Goal: Task Accomplishment & Management: Manage account settings

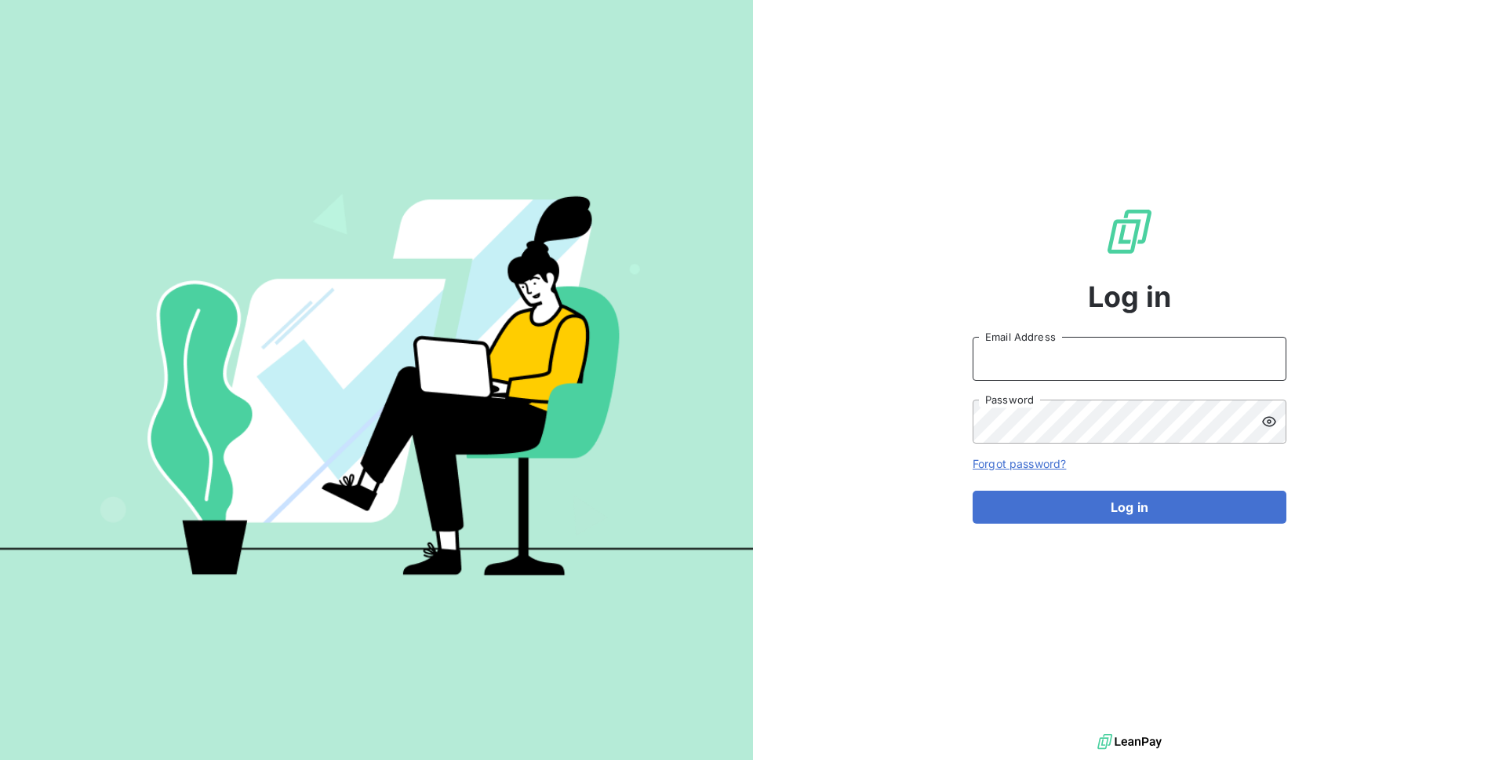
click at [1015, 373] on input "Email Address" at bounding box center [1130, 359] width 314 height 44
click at [1045, 369] on input "admin@demo" at bounding box center [1130, 359] width 314 height 44
type input "admin@greyhoundrecycling"
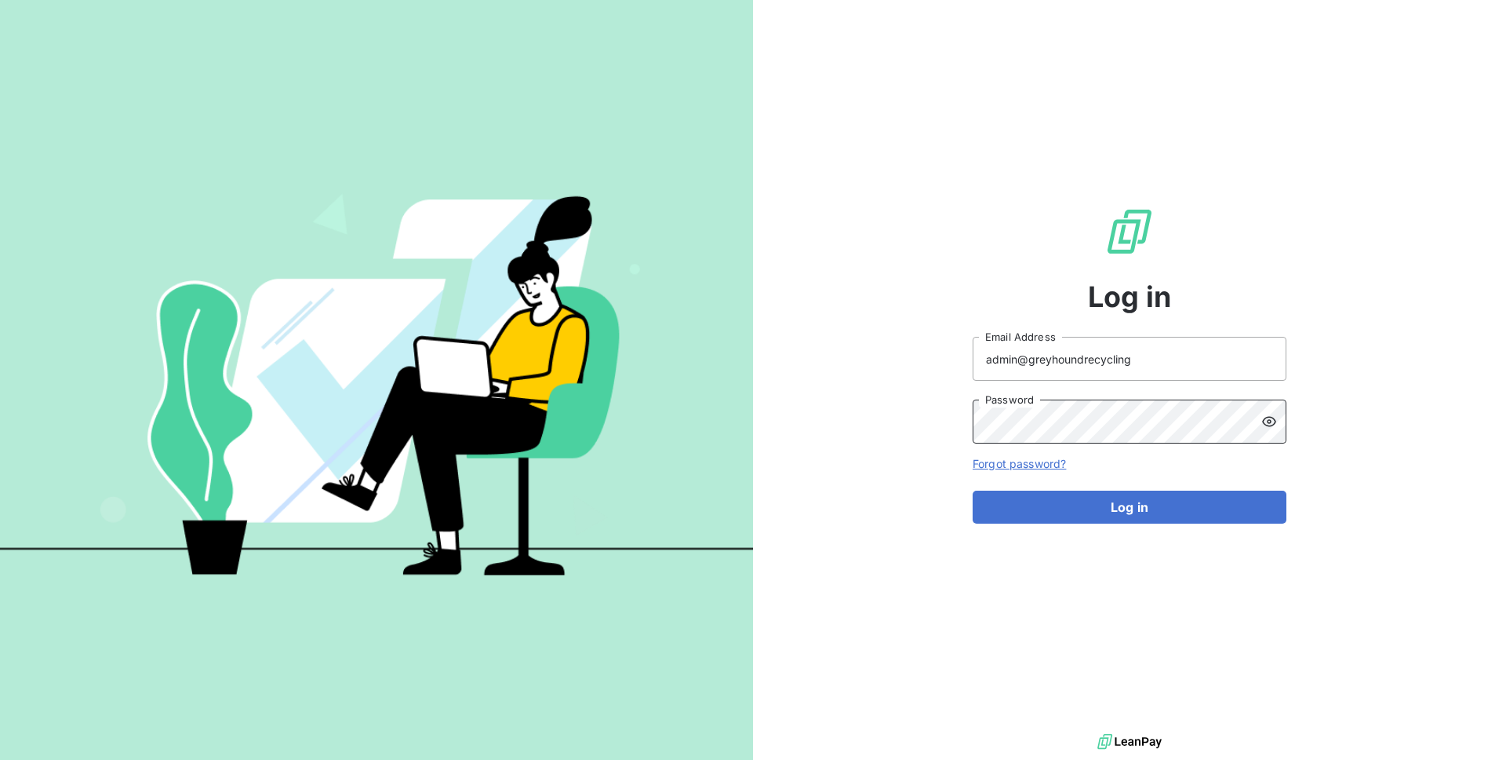
click at [973, 490] on button "Log in" at bounding box center [1130, 506] width 314 height 33
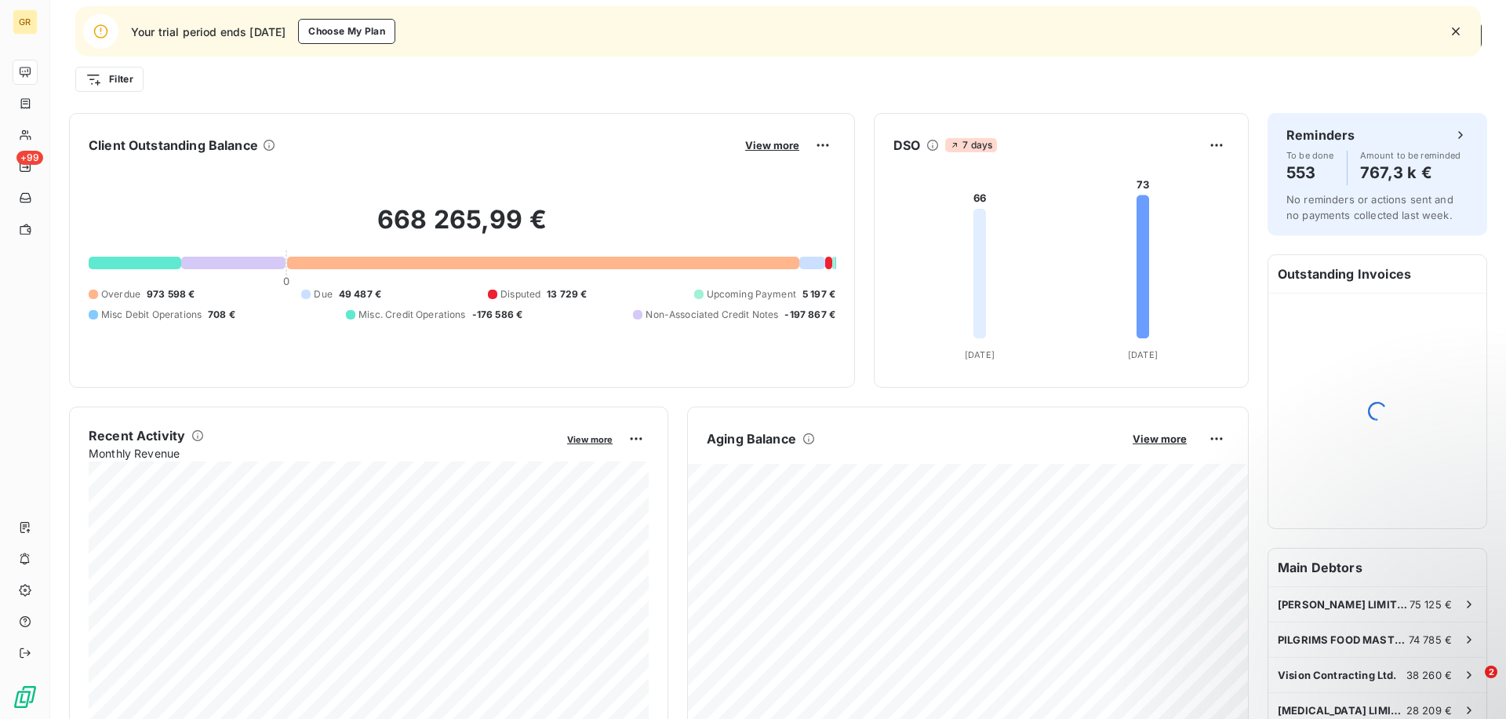
click at [1453, 26] on icon "button" at bounding box center [1456, 32] width 16 height 16
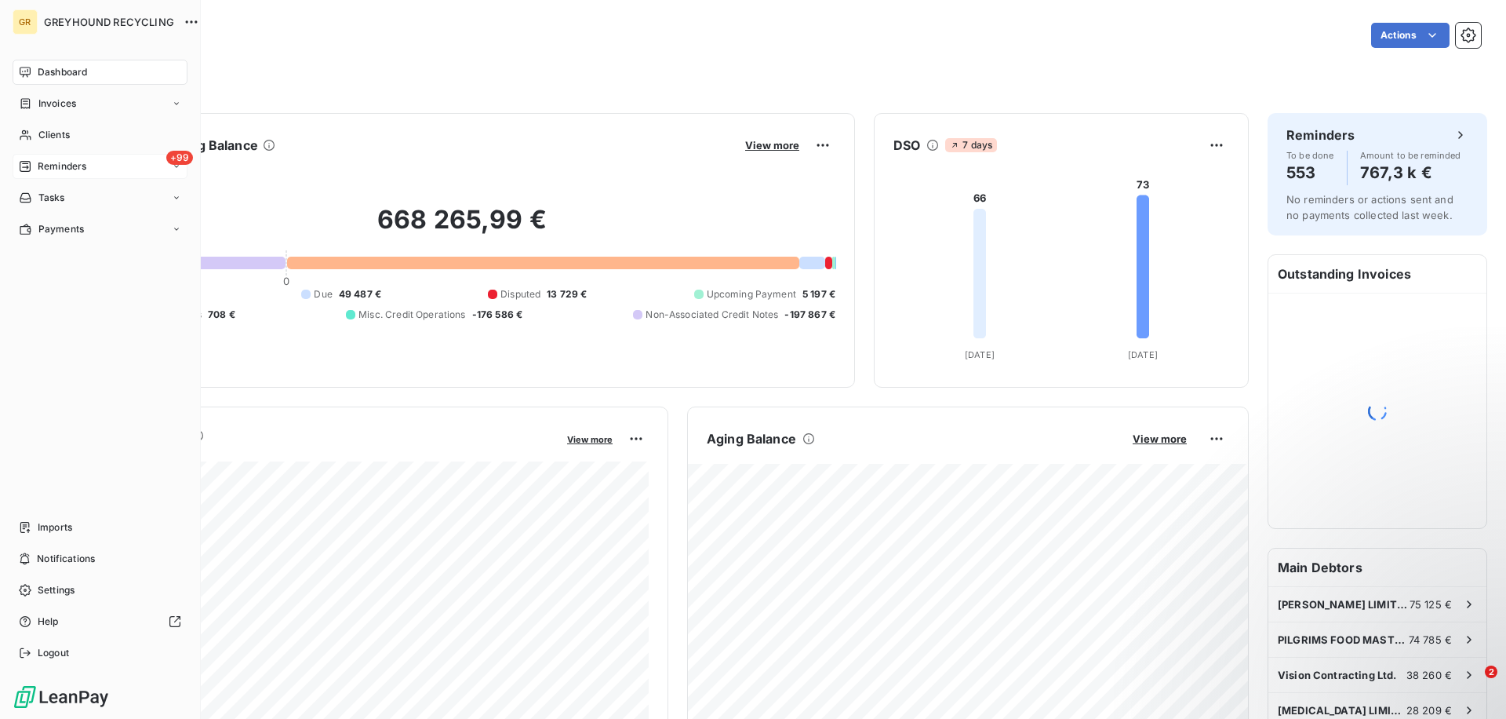
click at [85, 156] on div "+99 Reminders" at bounding box center [100, 166] width 175 height 25
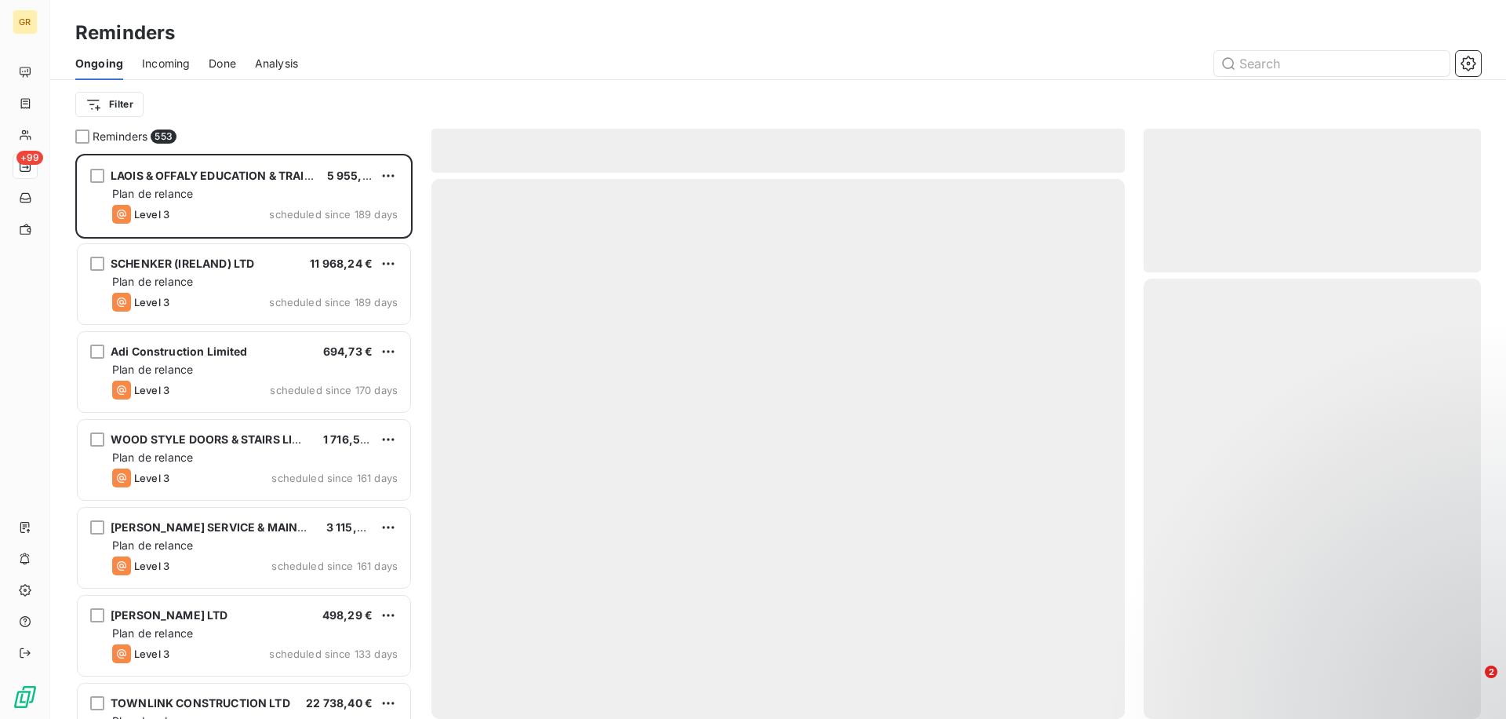
scroll to position [565, 337]
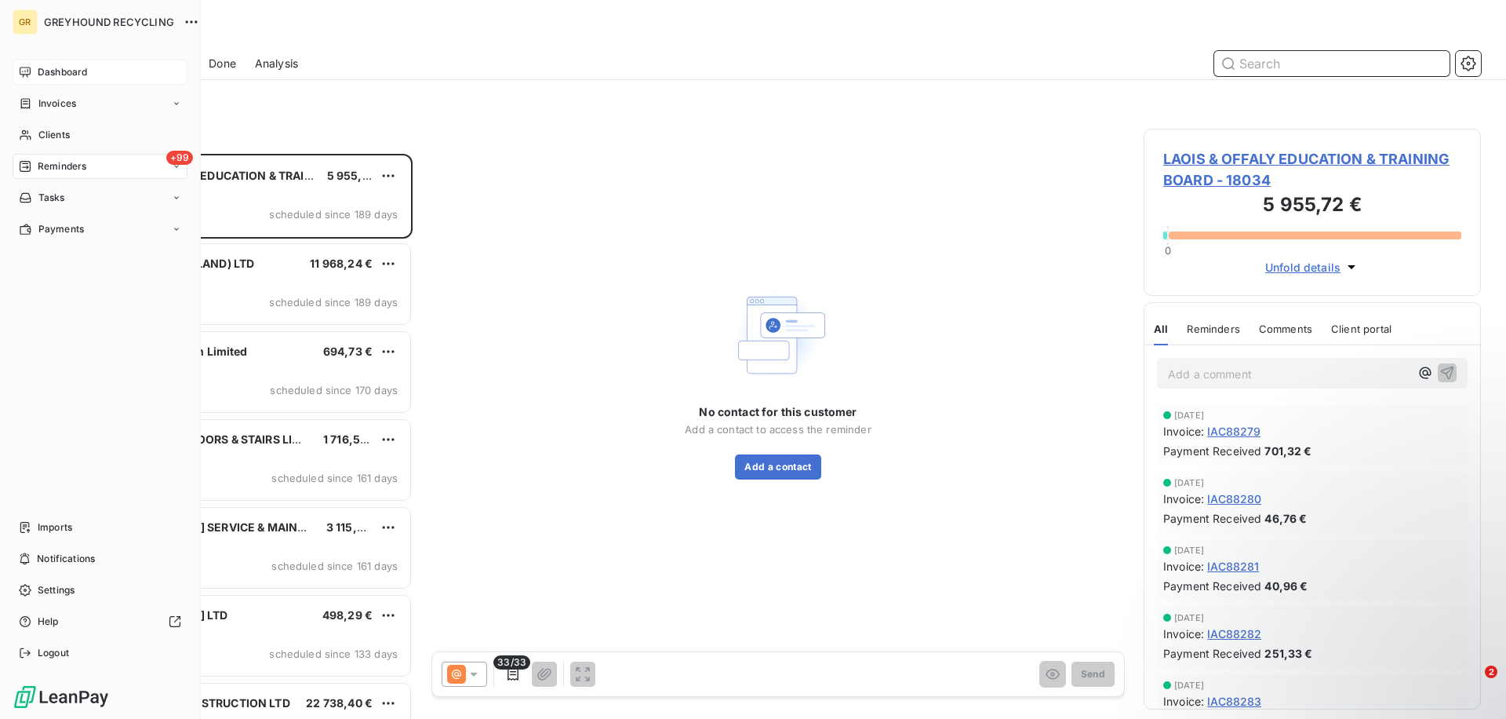
click at [27, 64] on div "Dashboard" at bounding box center [100, 72] width 175 height 25
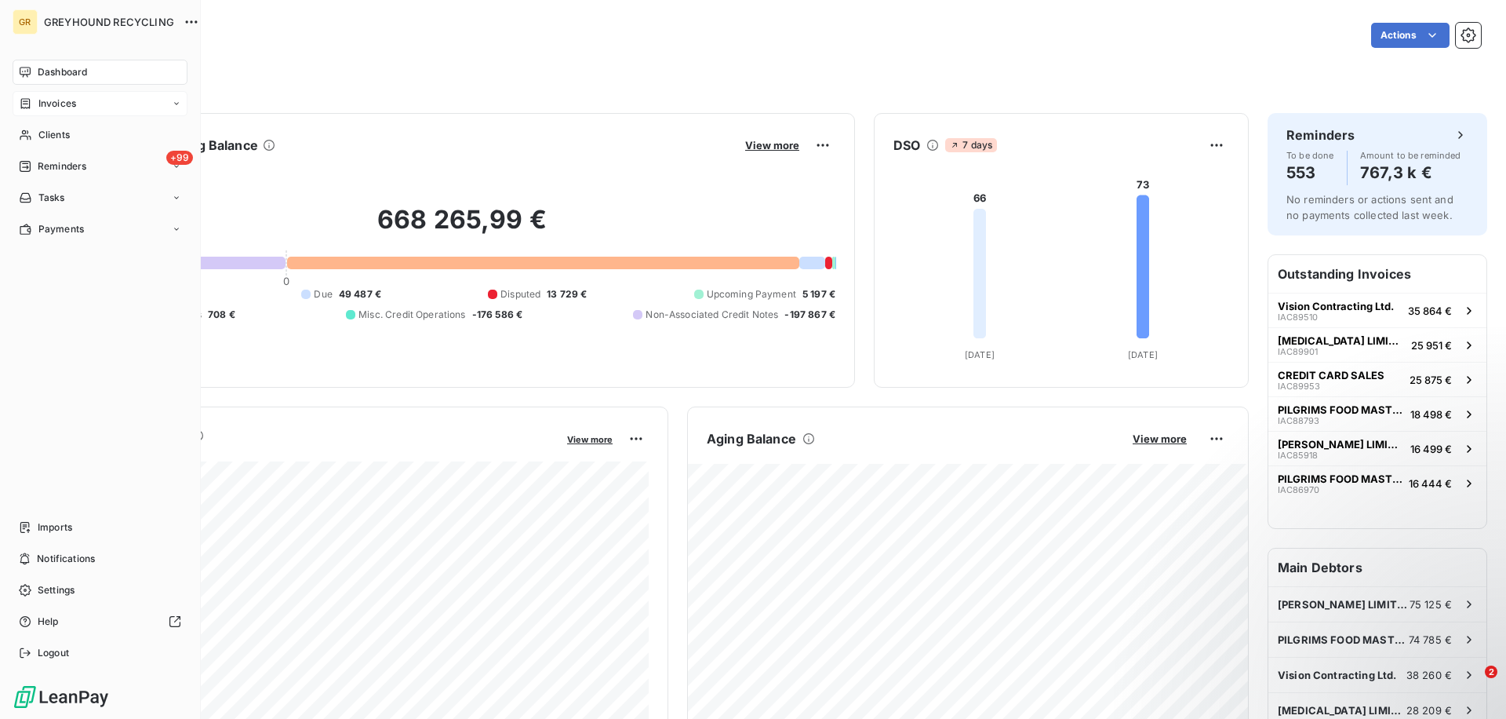
click at [31, 95] on div "Invoices" at bounding box center [100, 103] width 175 height 25
click at [115, 131] on div "Invoices" at bounding box center [109, 134] width 156 height 25
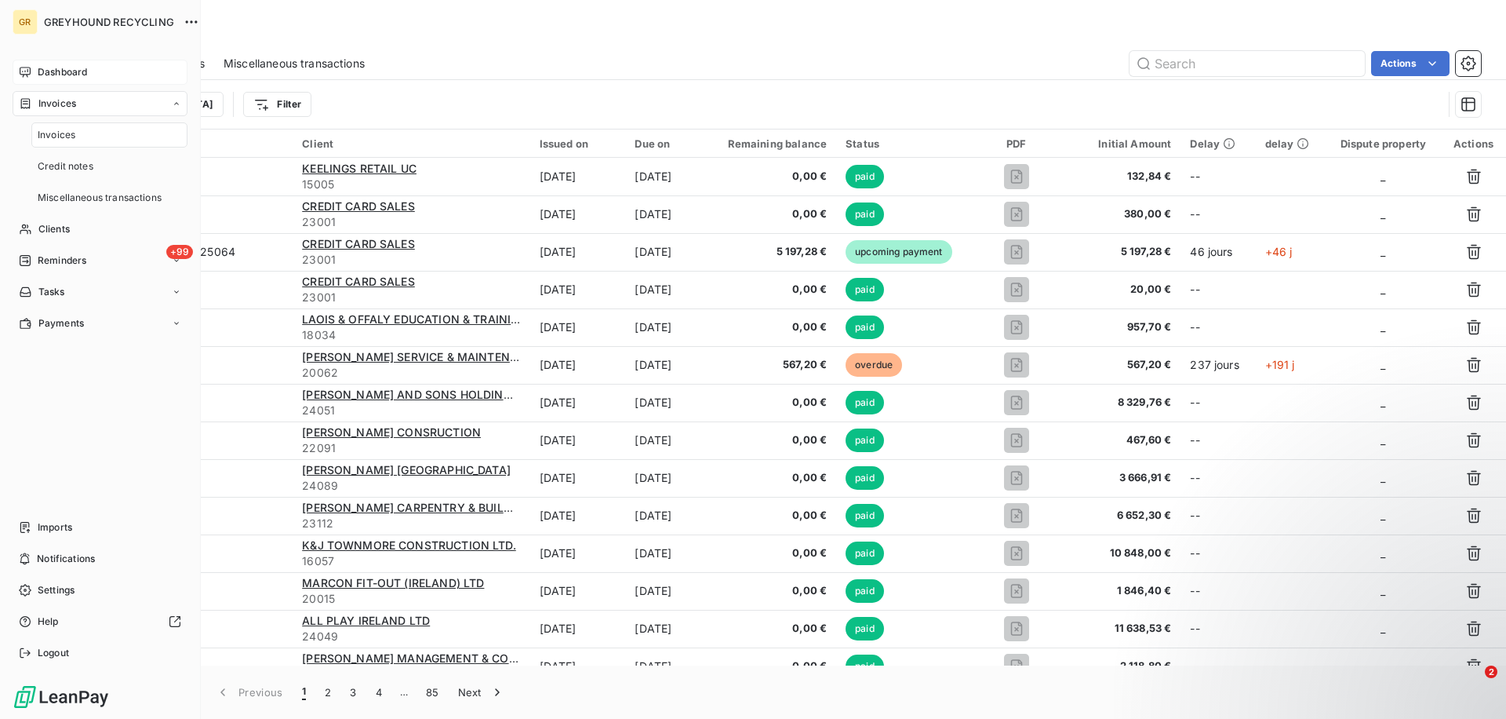
click at [97, 75] on div "Dashboard" at bounding box center [100, 72] width 175 height 25
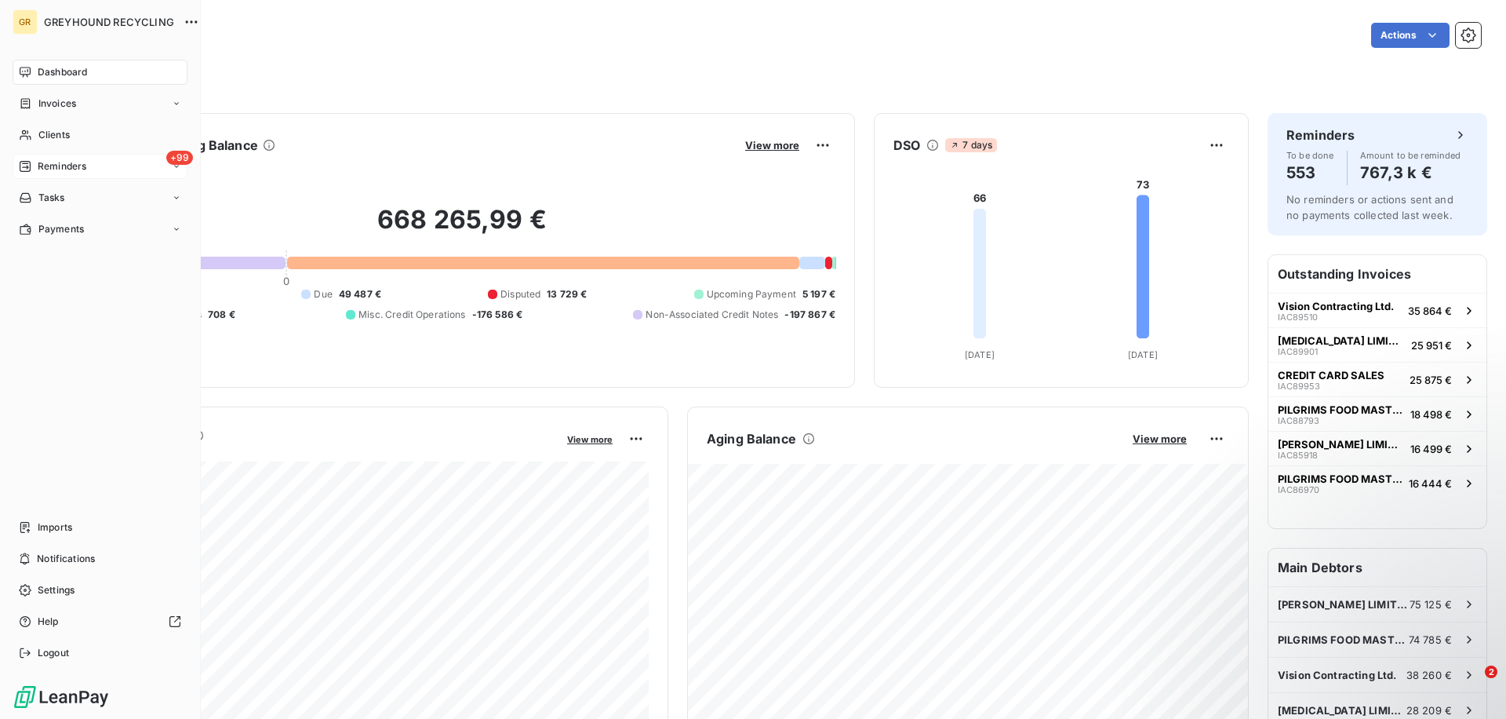
click at [79, 172] on span "Reminders" at bounding box center [62, 166] width 49 height 14
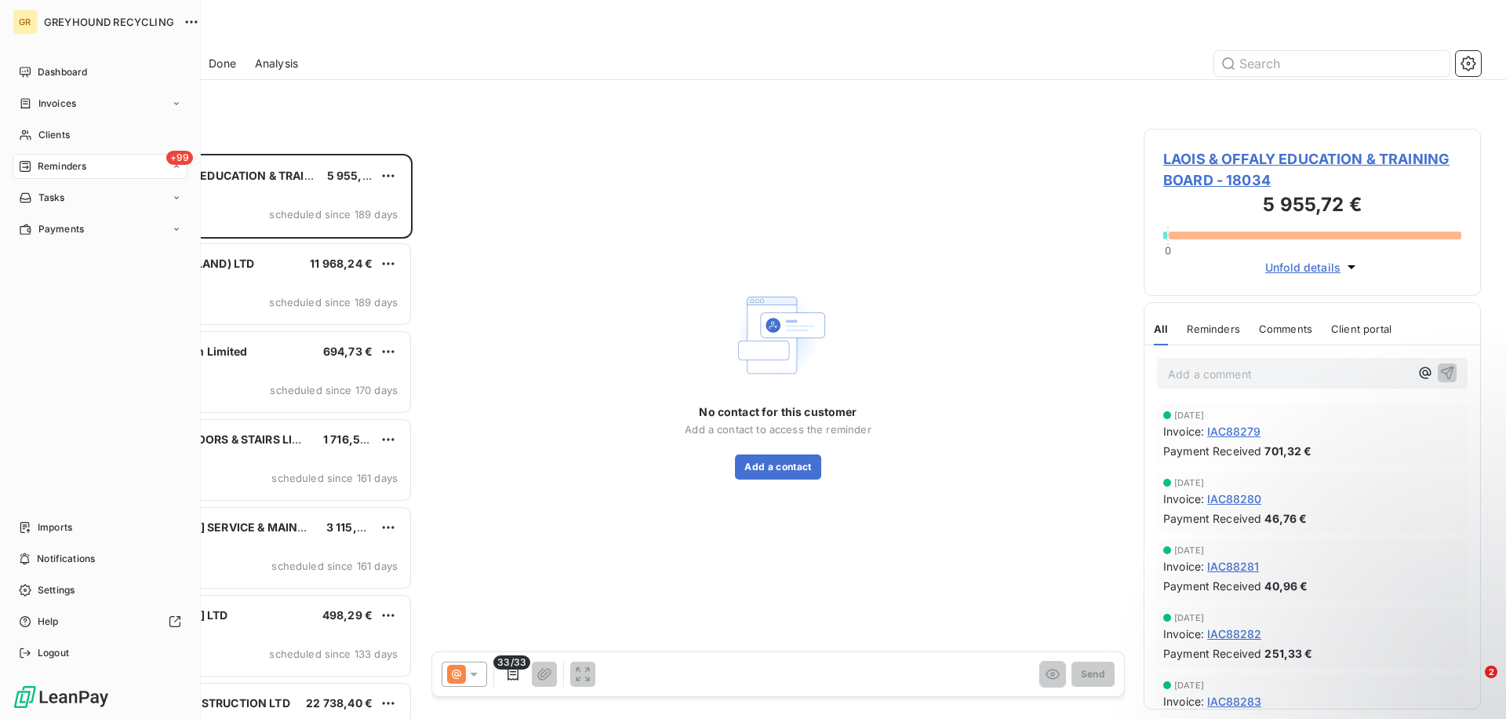
scroll to position [565, 337]
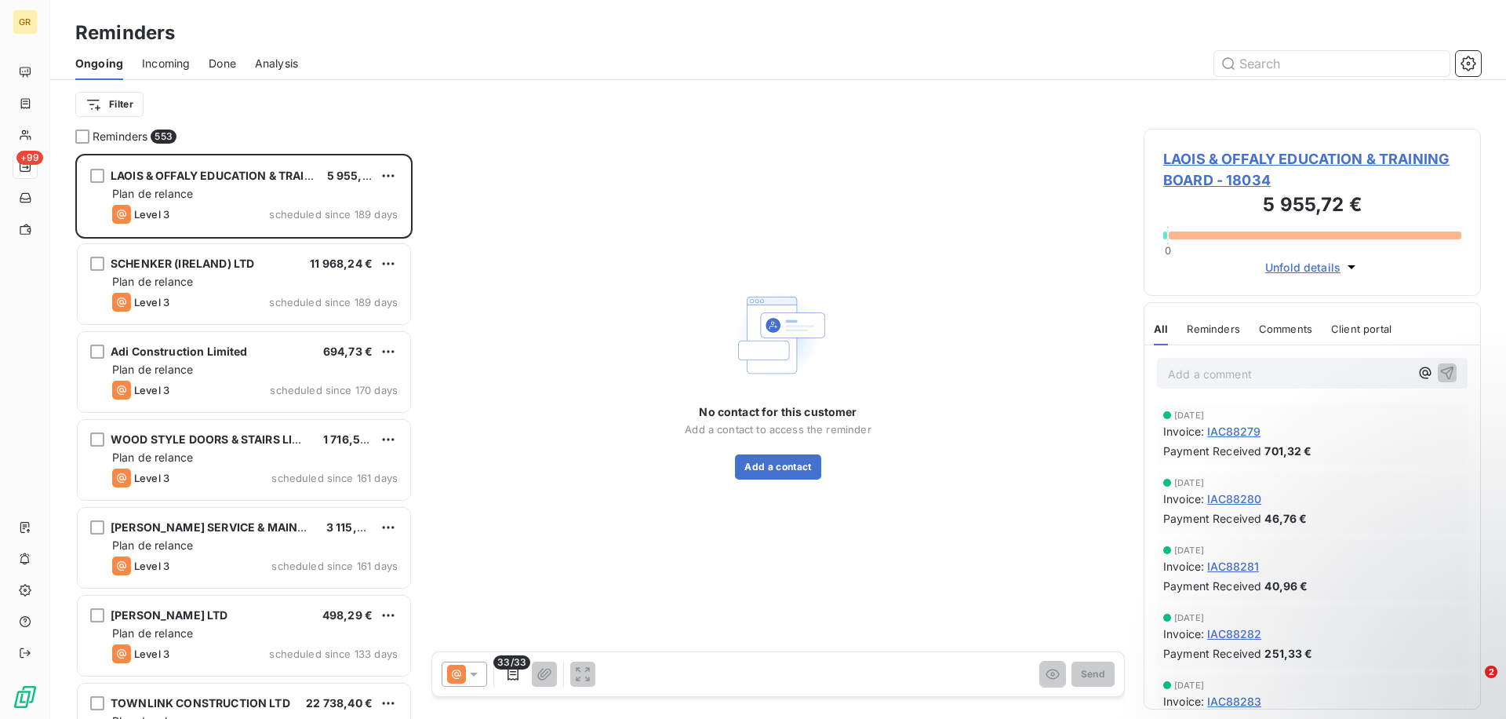
click at [161, 64] on span "Incoming" at bounding box center [166, 64] width 48 height 16
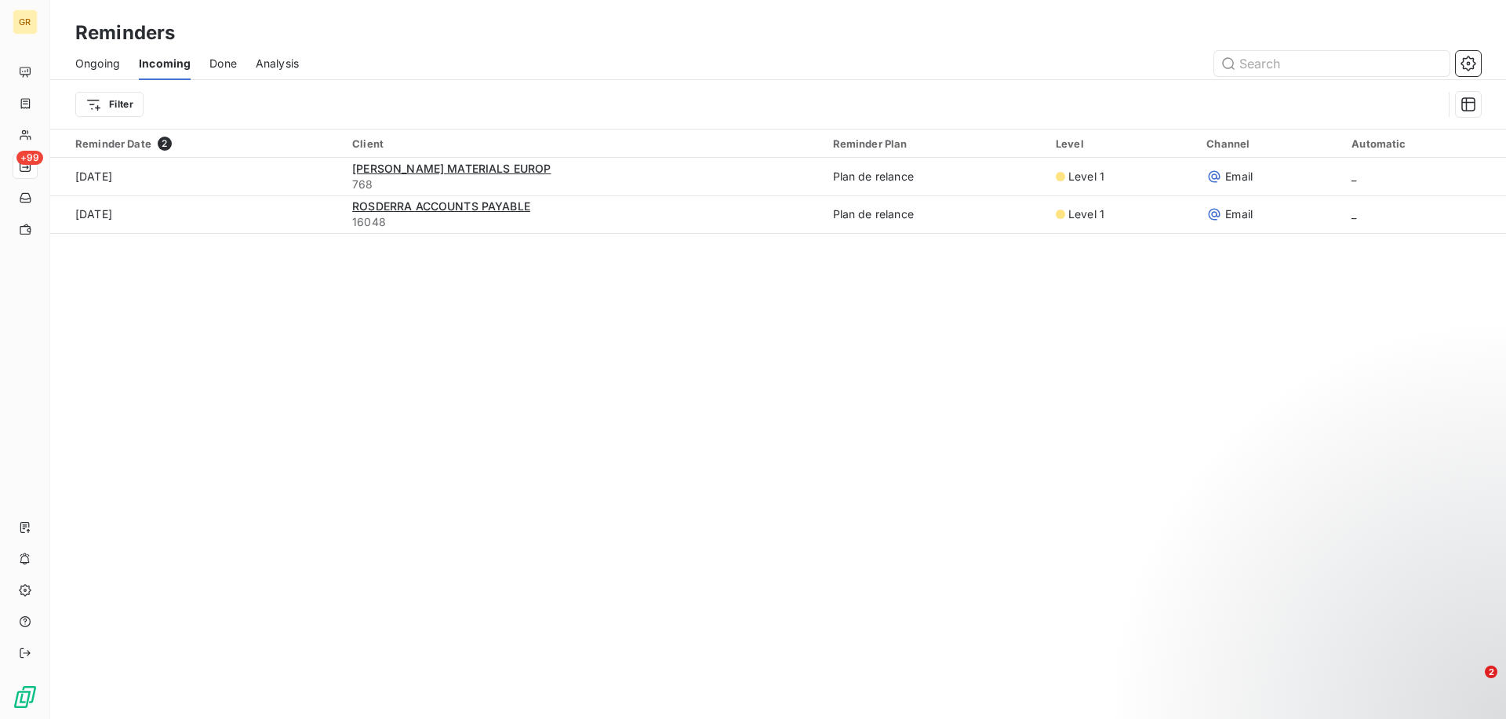
click at [224, 74] on div "Done" at bounding box center [222, 63] width 27 height 33
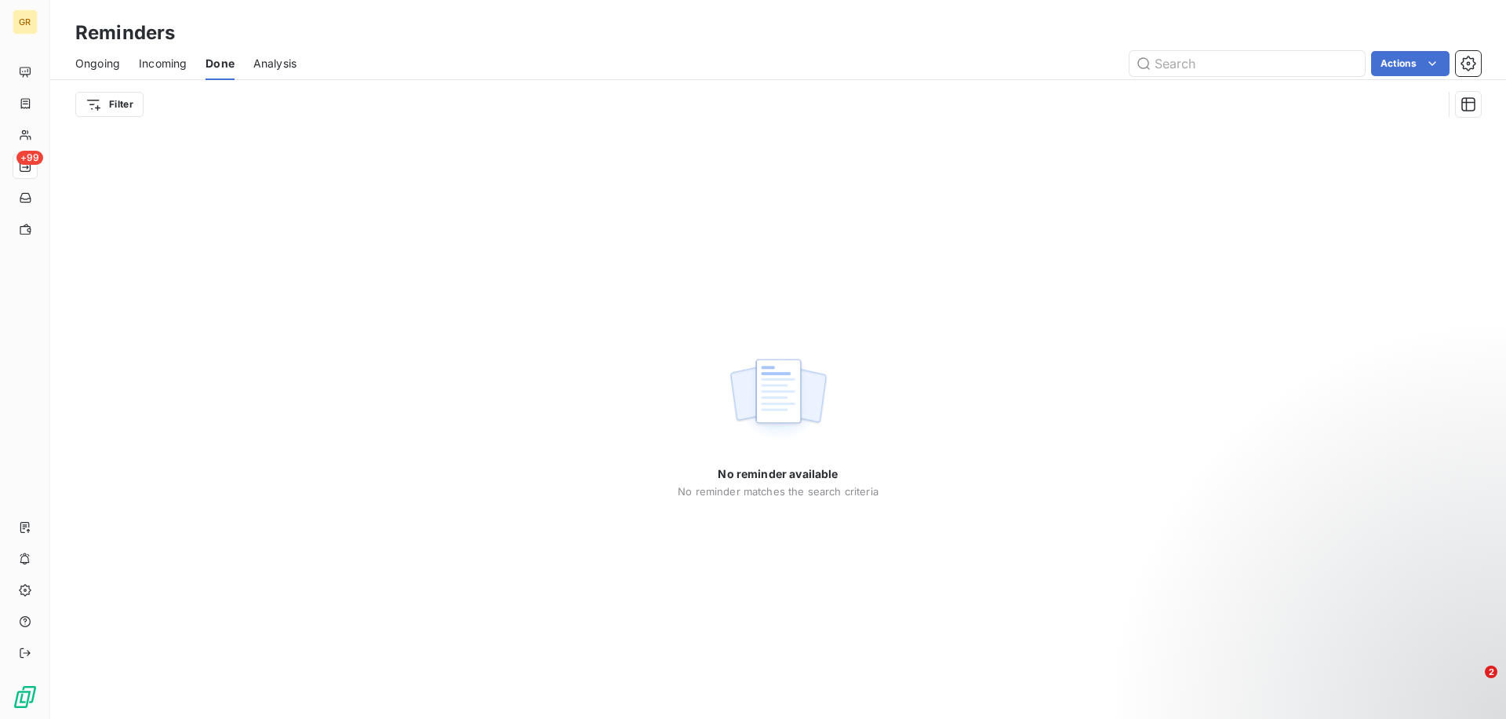
click at [283, 71] on span "Analysis" at bounding box center [274, 64] width 43 height 16
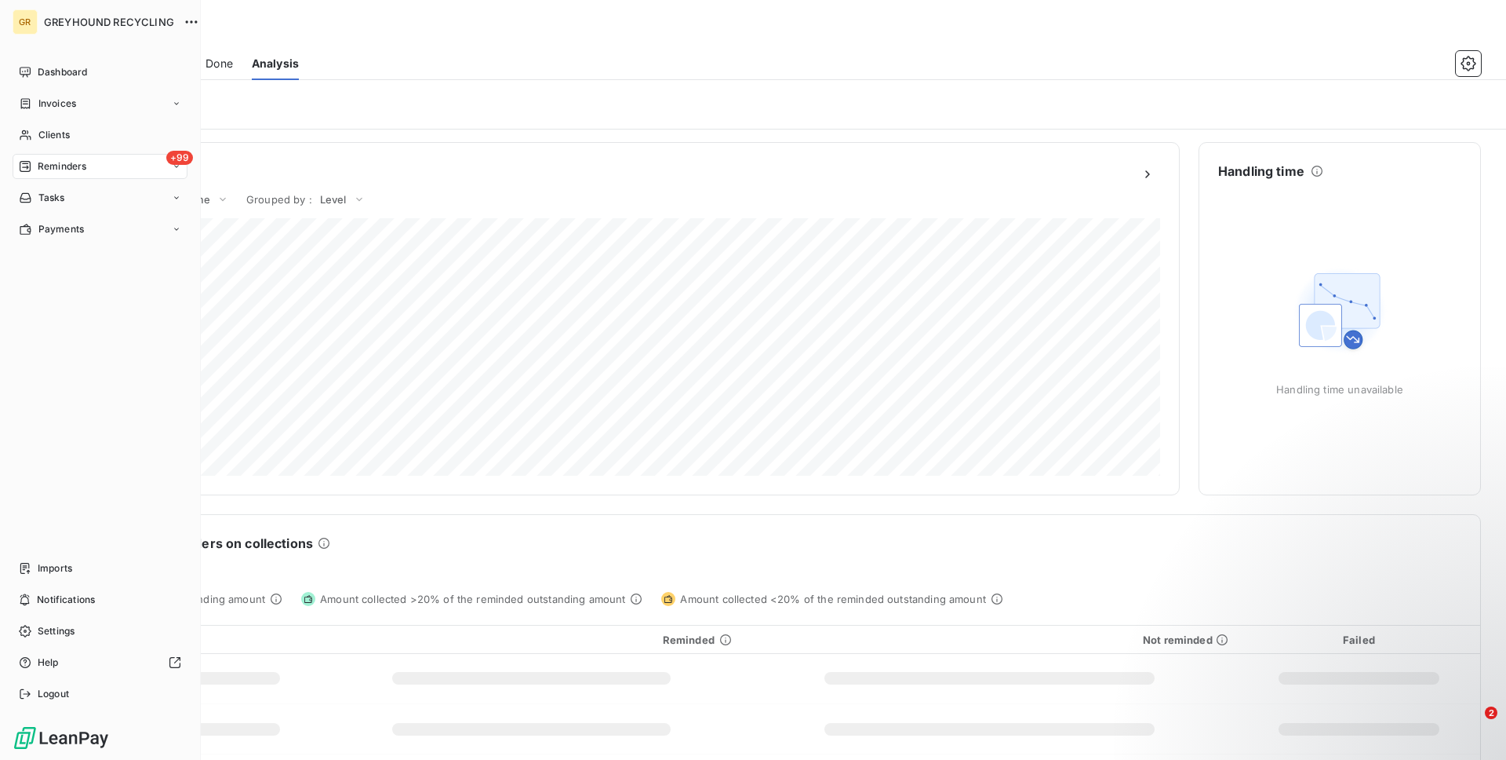
click at [54, 714] on div "GR GREYHOUND RECYCLING Dashboard Invoices Clients +99 Reminders Tasks Payments …" at bounding box center [100, 380] width 201 height 760
click at [71, 701] on div "Logout" at bounding box center [100, 693] width 175 height 25
